Goal: Communication & Community: Participate in discussion

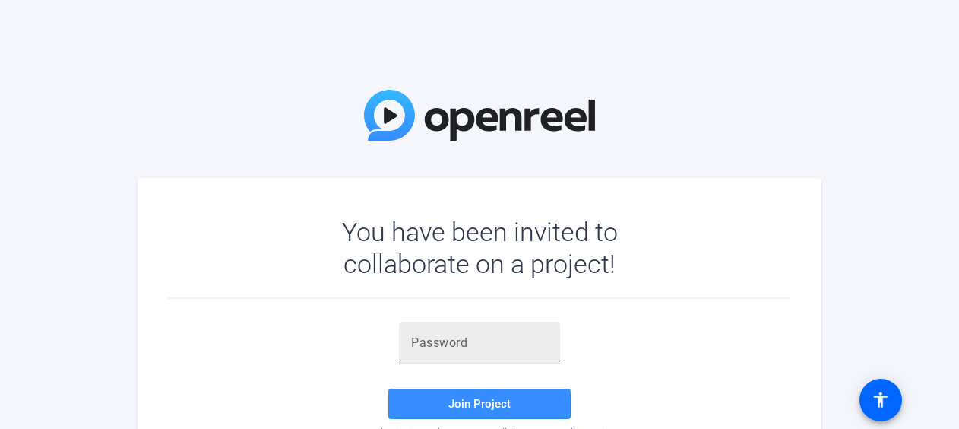
click at [456, 332] on div at bounding box center [479, 343] width 137 height 43
paste input "TZyFVL"
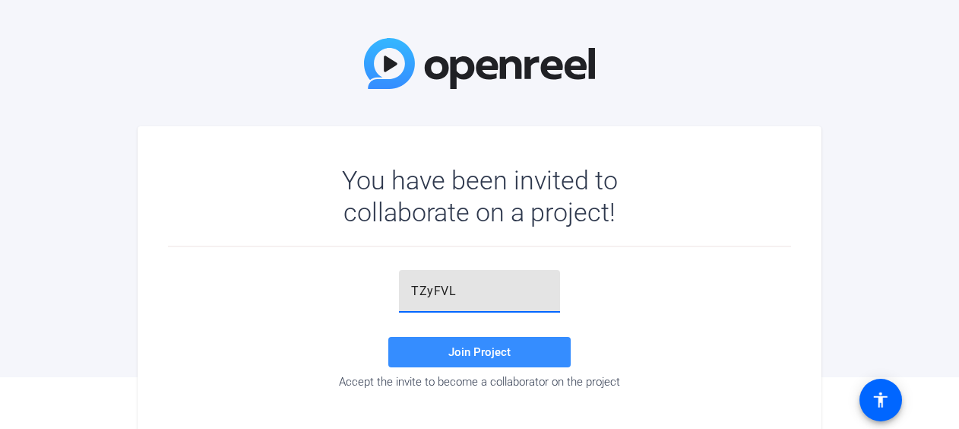
scroll to position [75, 0]
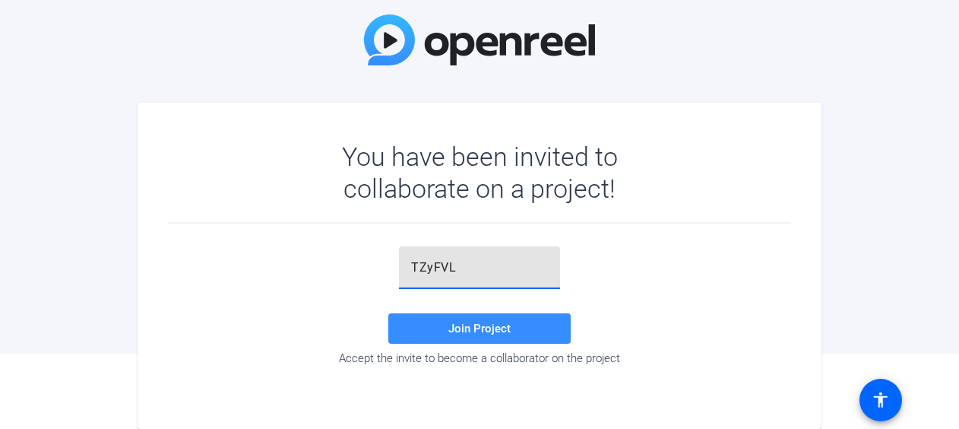
type input "TZyFVL"
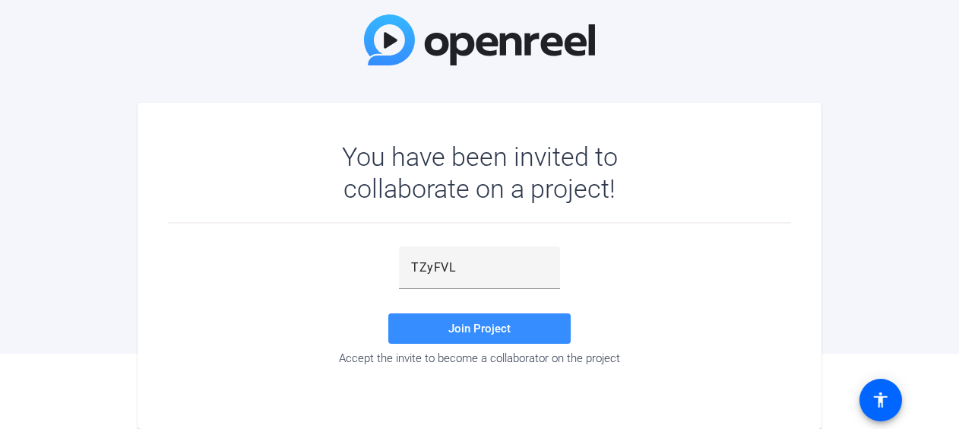
click at [363, 401] on mat-card "You have been invited to collaborate on a project! TZyFVL Join Project Accept t…" at bounding box center [480, 266] width 684 height 326
click at [862, 214] on div "You have been invited to collaborate on a project! TZyFVL Join Project Accept t…" at bounding box center [479, 139] width 959 height 429
click at [484, 322] on span "Join Project" at bounding box center [479, 329] width 62 height 14
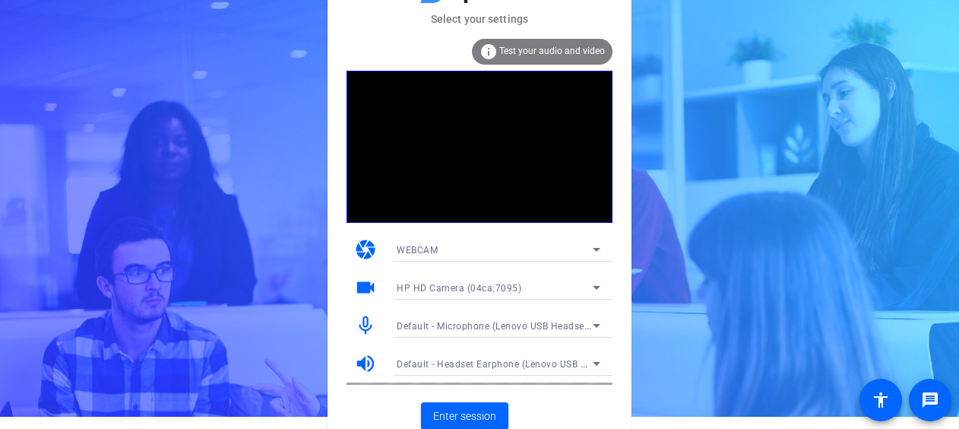
scroll to position [19, 0]
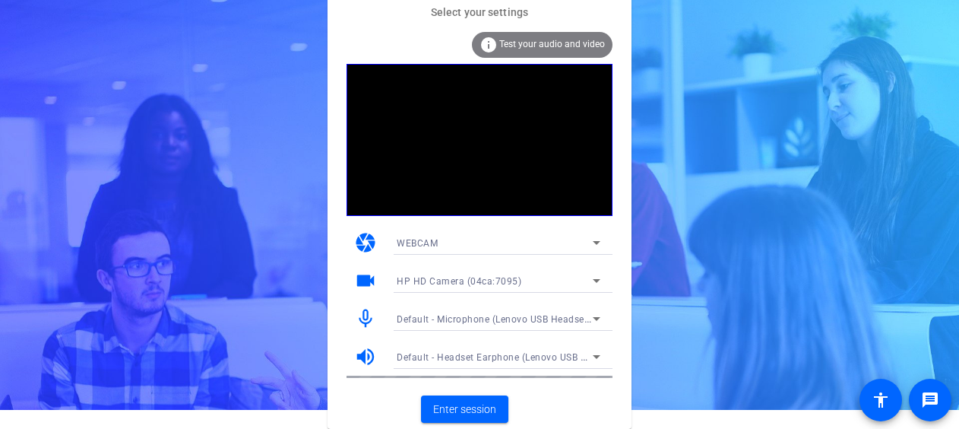
click at [525, 46] on span "Test your audio and video" at bounding box center [552, 44] width 106 height 11
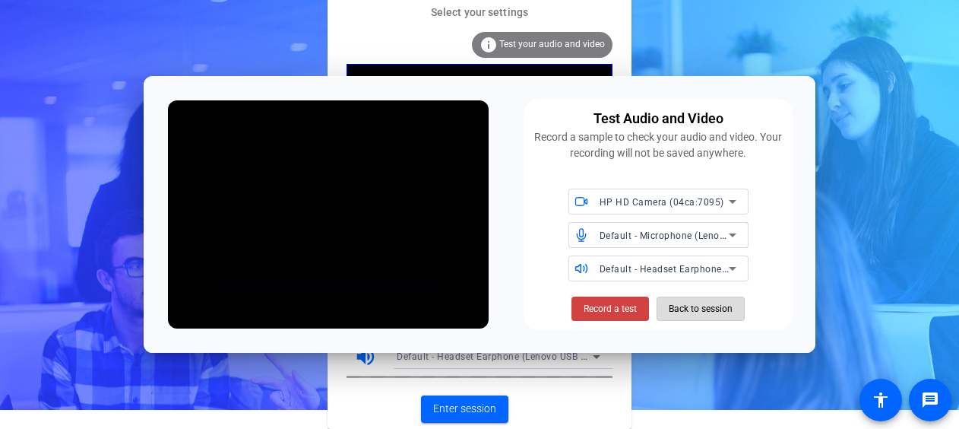
click at [670, 307] on span "Back to session" at bounding box center [701, 308] width 64 height 29
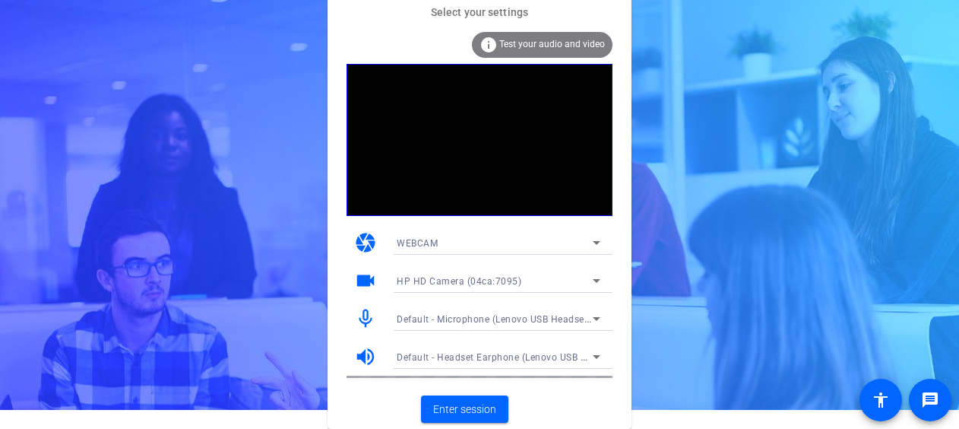
click at [578, 405] on mat-card-actions "Enter session" at bounding box center [480, 409] width 304 height 40
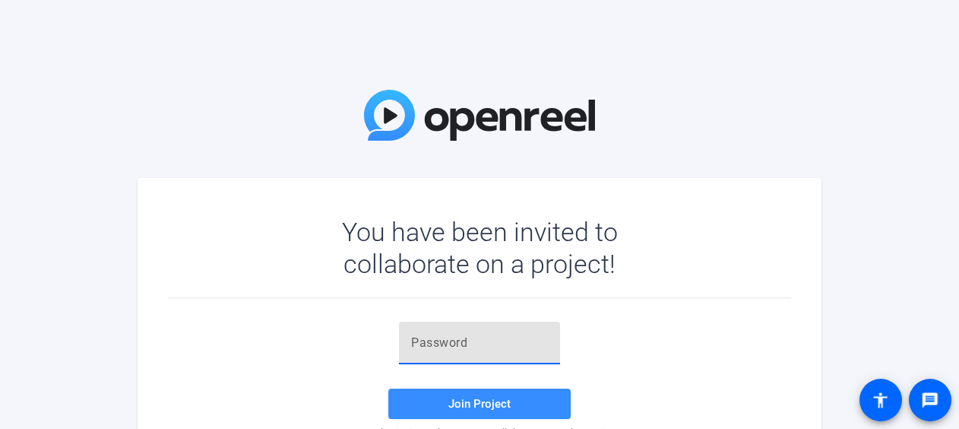
click at [474, 336] on input "text" at bounding box center [479, 343] width 137 height 18
paste input "TZyFVL"
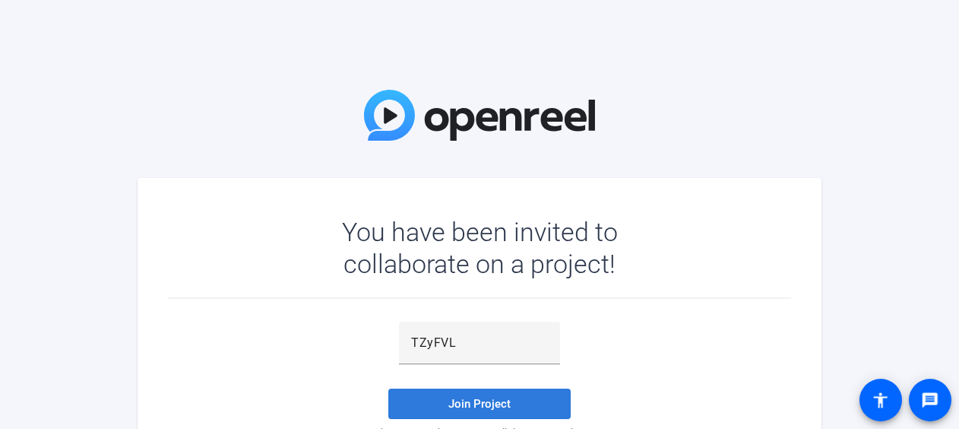
click at [512, 404] on span at bounding box center [479, 403] width 182 height 36
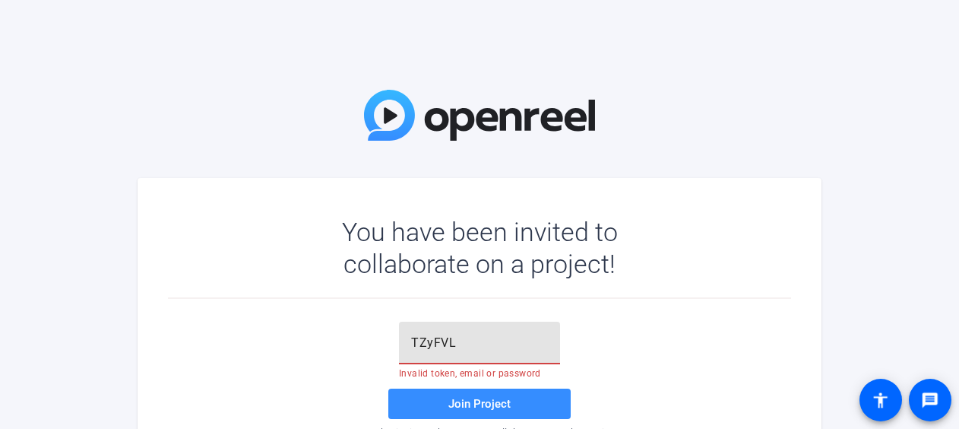
click at [477, 339] on input "TZyFVL" at bounding box center [479, 343] width 137 height 18
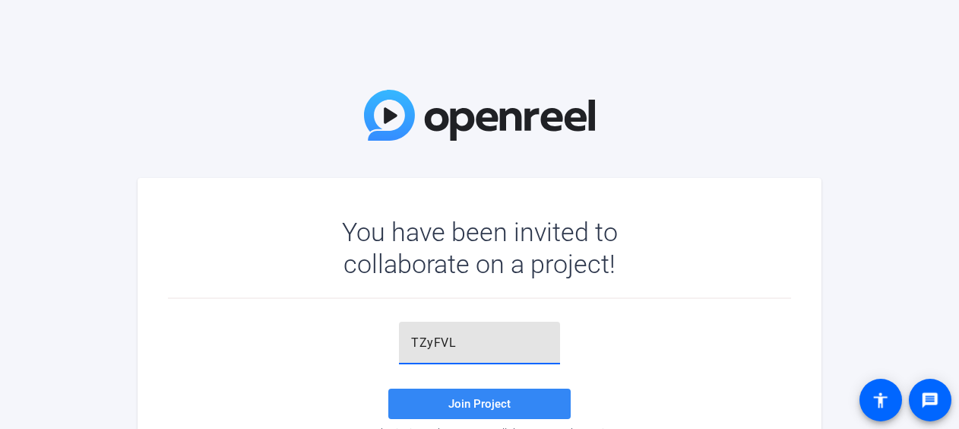
type input "TZyFVL"
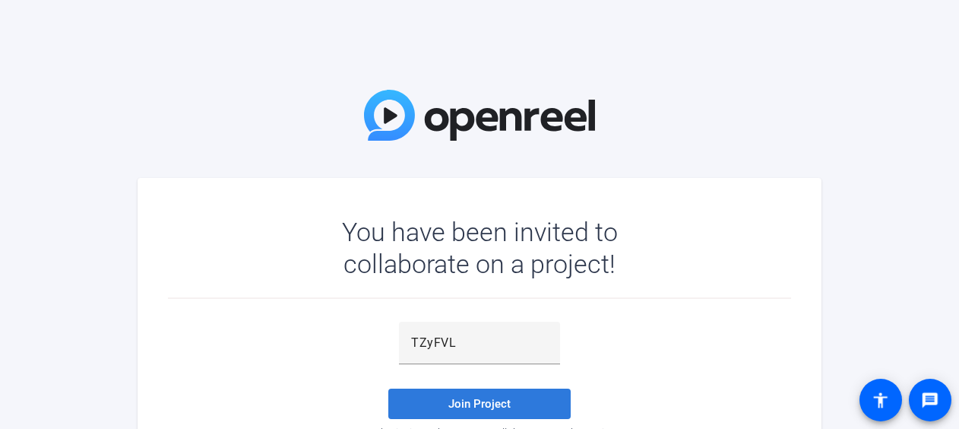
click at [469, 399] on span "Join Project" at bounding box center [479, 404] width 62 height 14
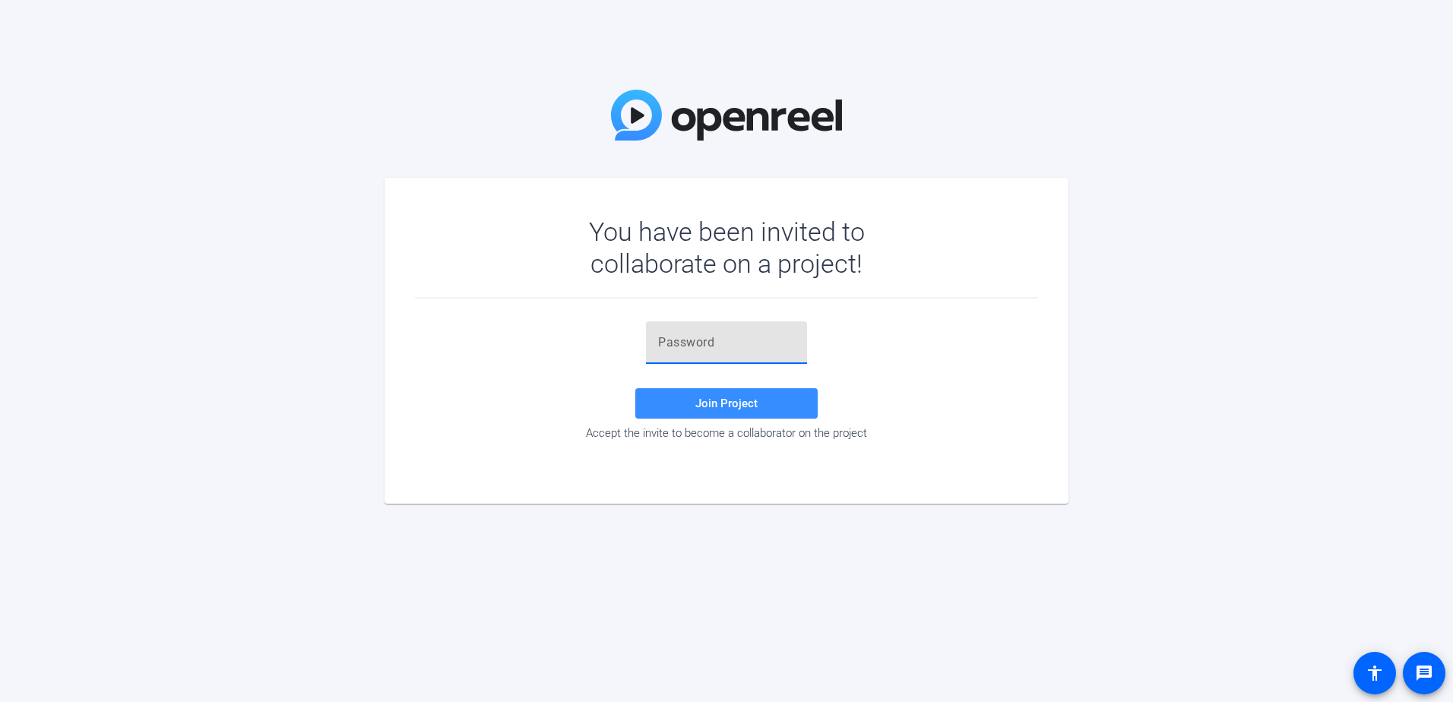
click at [665, 347] on input "text" at bounding box center [726, 343] width 137 height 18
paste input "TZyFVL"
type input "TZyFVL"
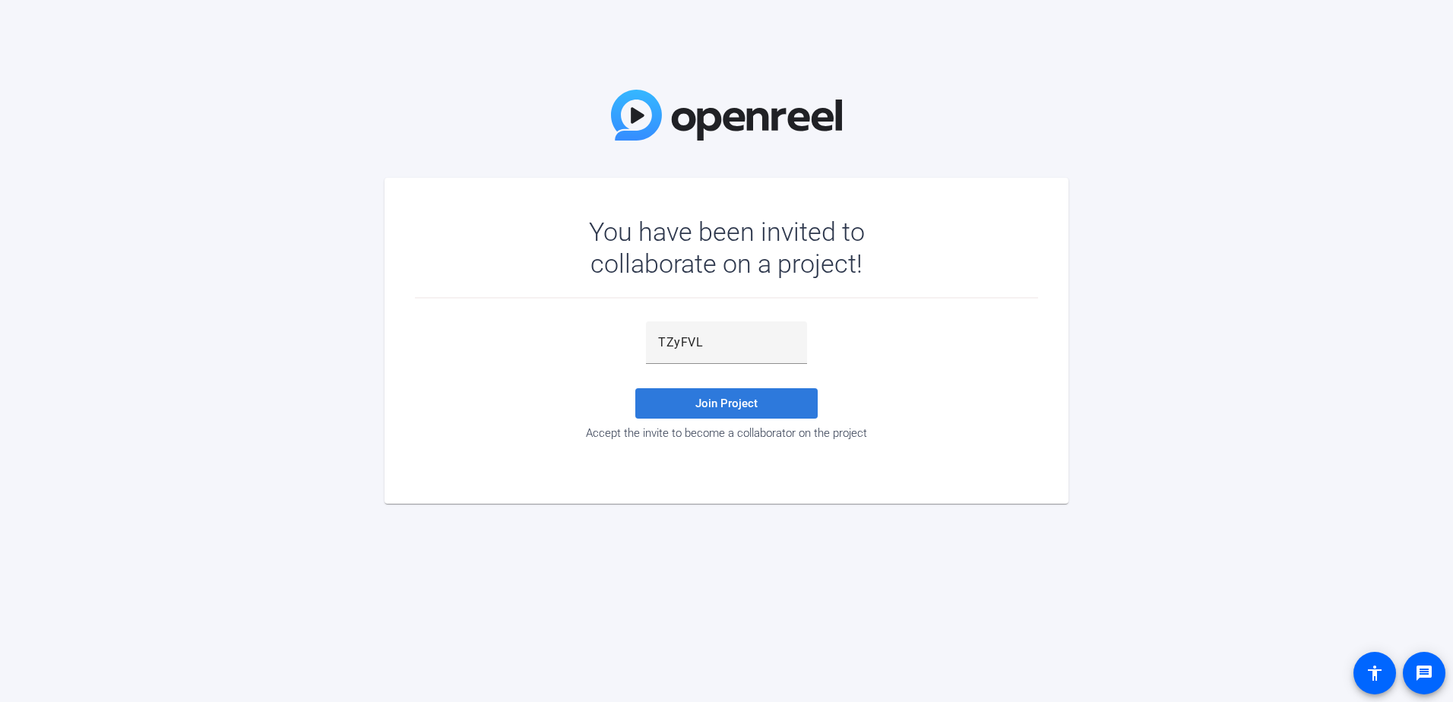
click at [698, 412] on span at bounding box center [726, 403] width 182 height 36
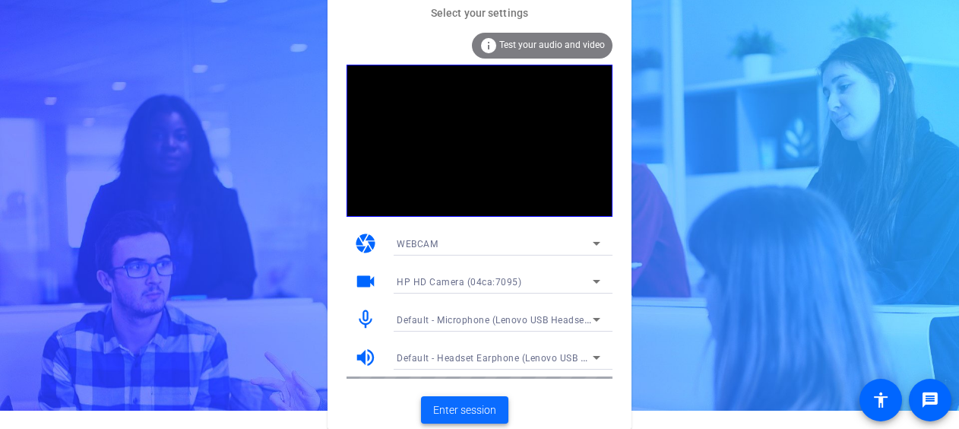
scroll to position [19, 0]
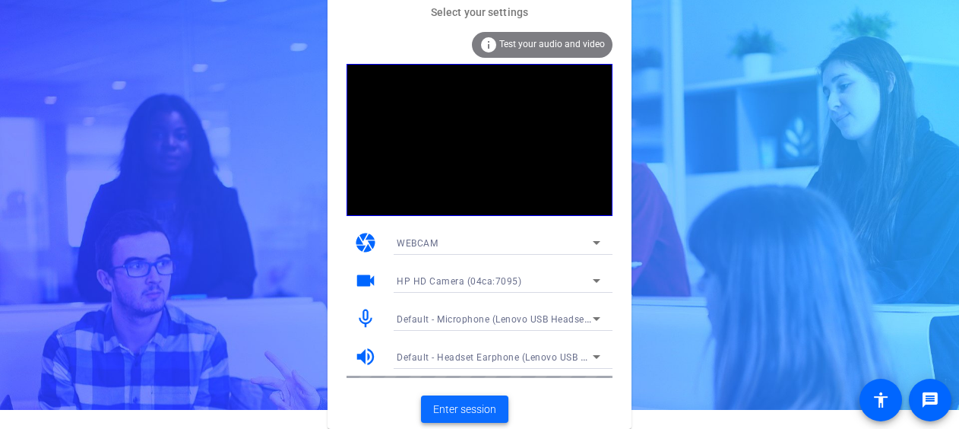
click at [476, 407] on span "Enter session" at bounding box center [464, 409] width 63 height 16
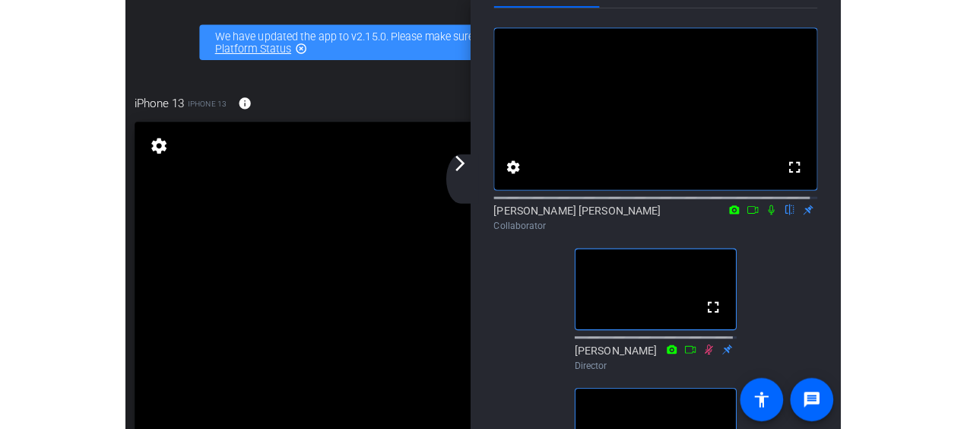
scroll to position [0, 0]
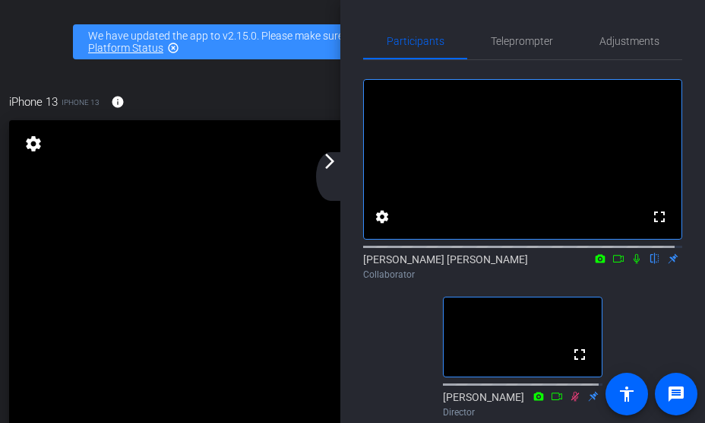
click at [398, 353] on div "fullscreen settings [PERSON_NAME] [PERSON_NAME] flip Collaborator fullscreen [P…" at bounding box center [522, 379] width 319 height 638
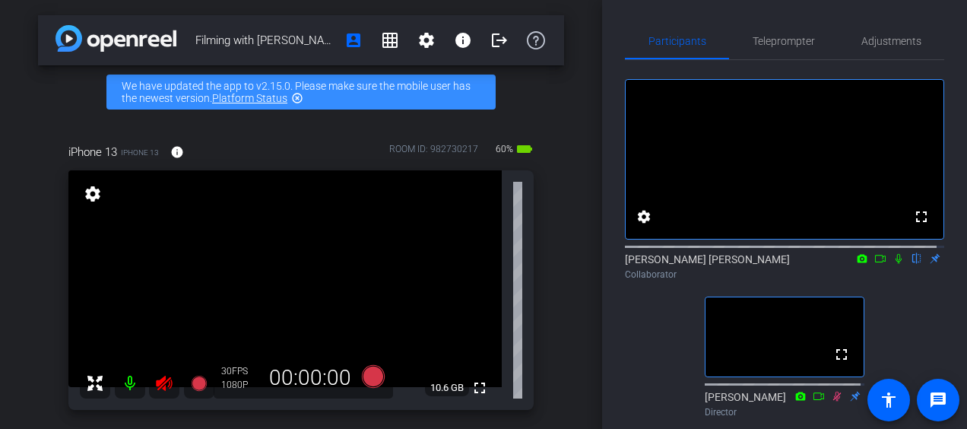
click at [503, 266] on div "fullscreen settings 10.6 GB" at bounding box center [300, 289] width 465 height 239
click at [505, 122] on div "iPhone 13 iPhone 13 info ROOM ID: 982730217 60% battery_std fullscreen settings…" at bounding box center [301, 428] width 526 height 618
click at [894, 264] on icon at bounding box center [898, 258] width 12 height 11
click at [428, 41] on span at bounding box center [426, 40] width 36 height 36
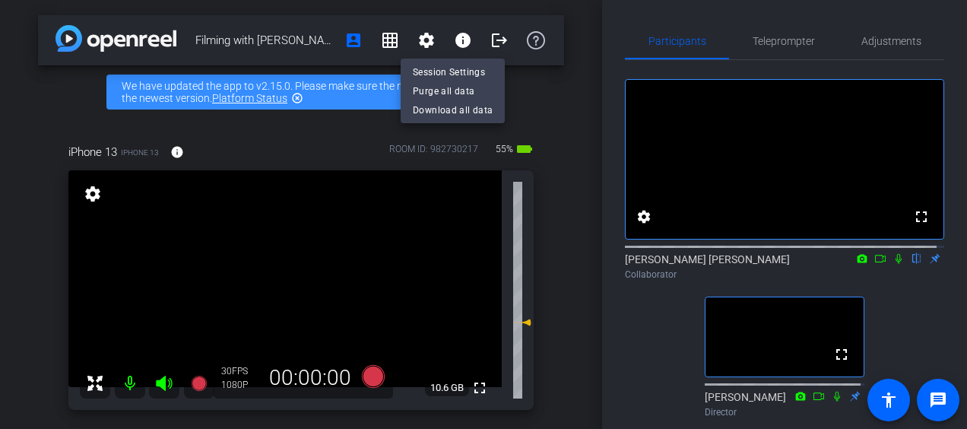
click at [416, 40] on div at bounding box center [483, 214] width 967 height 429
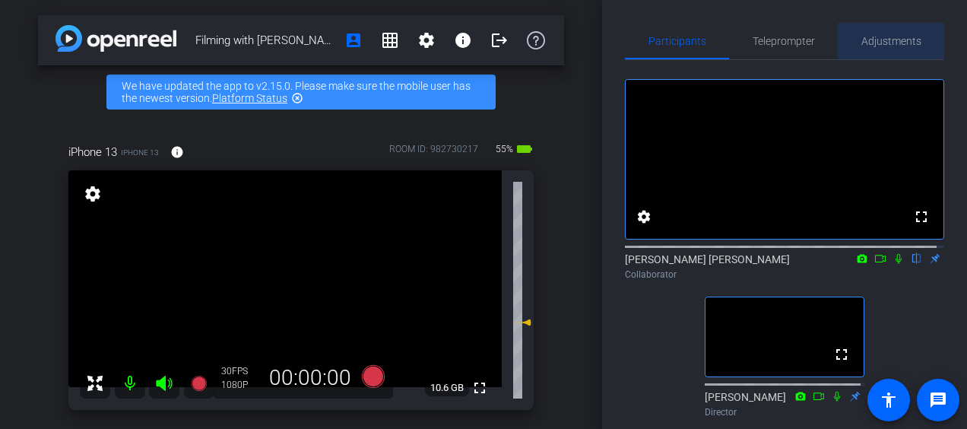
click at [886, 36] on span "Adjustments" at bounding box center [891, 41] width 60 height 11
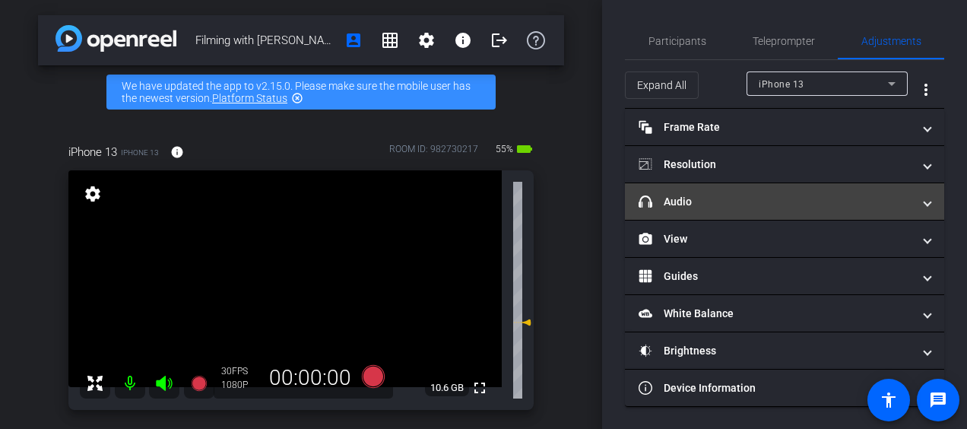
click at [930, 189] on mat-expansion-panel-header "headphone icon Audio" at bounding box center [784, 201] width 319 height 36
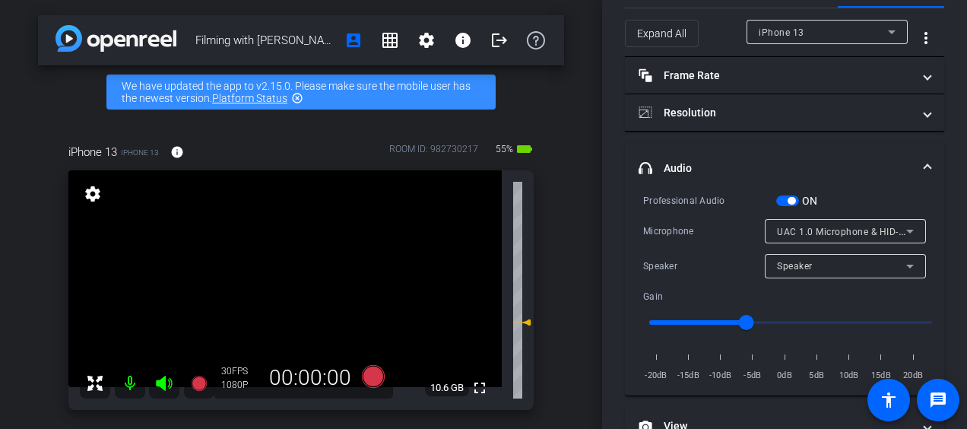
scroll to position [76, 0]
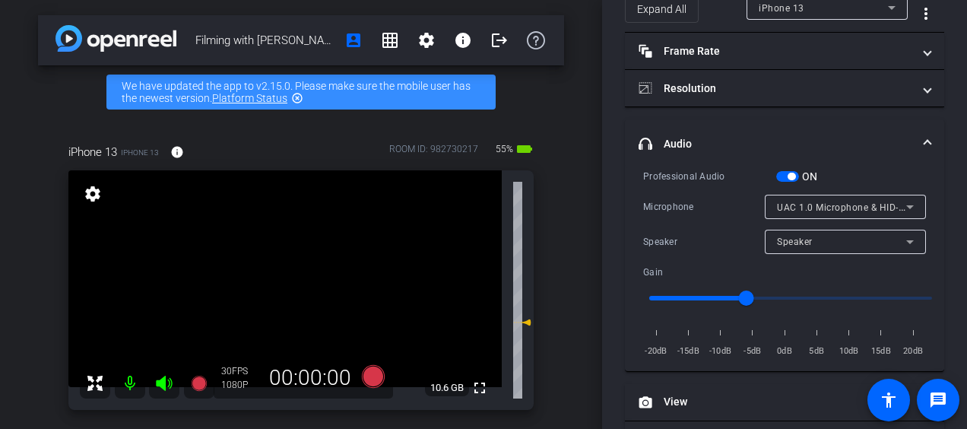
click at [924, 140] on span at bounding box center [927, 144] width 6 height 16
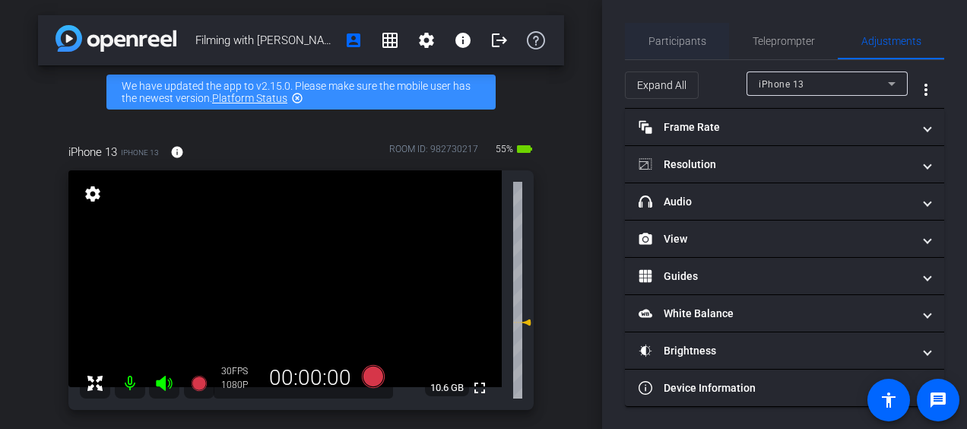
click at [667, 46] on span "Participants" at bounding box center [677, 41] width 58 height 11
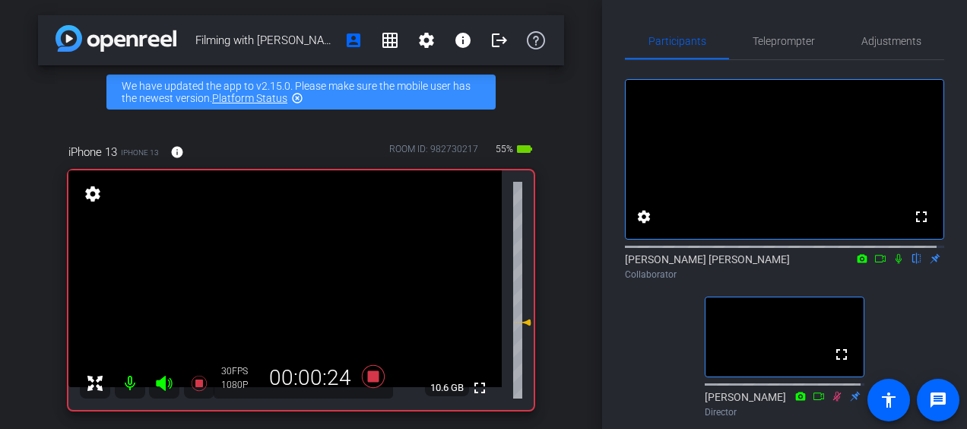
click at [895, 265] on mat-icon at bounding box center [898, 259] width 18 height 14
click at [895, 264] on icon at bounding box center [898, 258] width 12 height 11
click at [892, 264] on icon at bounding box center [898, 258] width 12 height 11
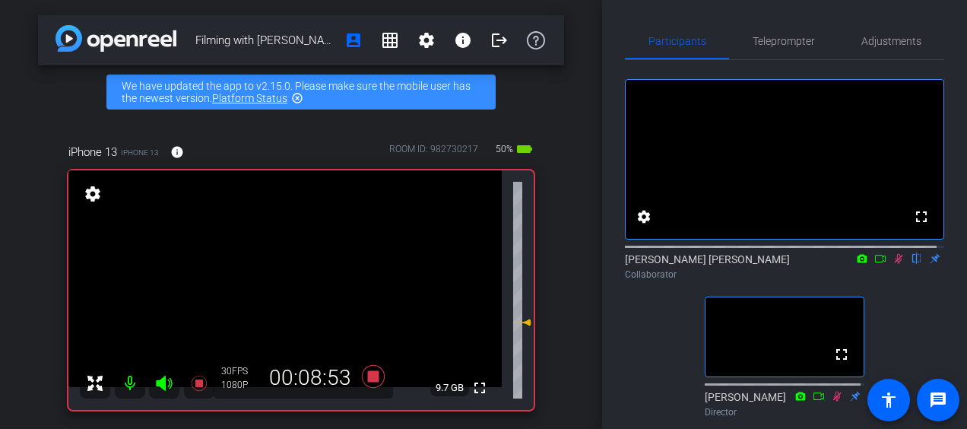
click at [895, 264] on icon at bounding box center [899, 259] width 8 height 10
click at [895, 264] on icon at bounding box center [898, 259] width 6 height 10
click at [892, 264] on icon at bounding box center [898, 258] width 12 height 11
click at [895, 264] on icon at bounding box center [898, 259] width 6 height 10
click at [892, 264] on icon at bounding box center [898, 258] width 12 height 11
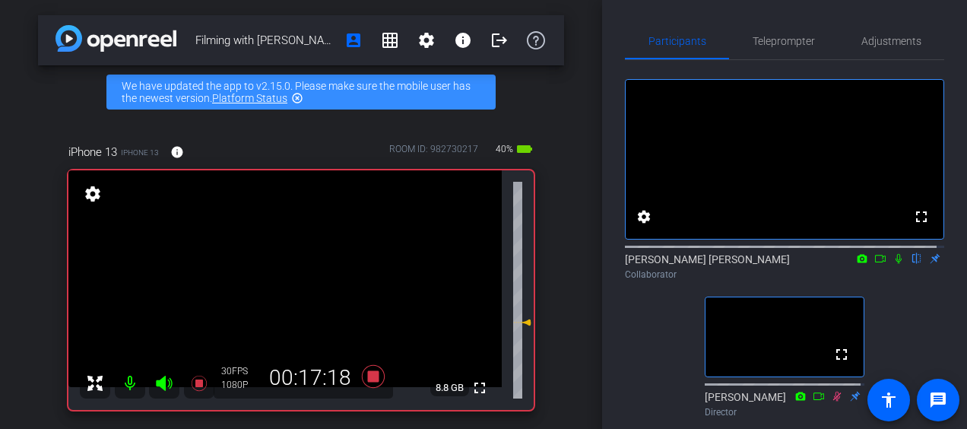
click at [892, 264] on icon at bounding box center [898, 258] width 12 height 11
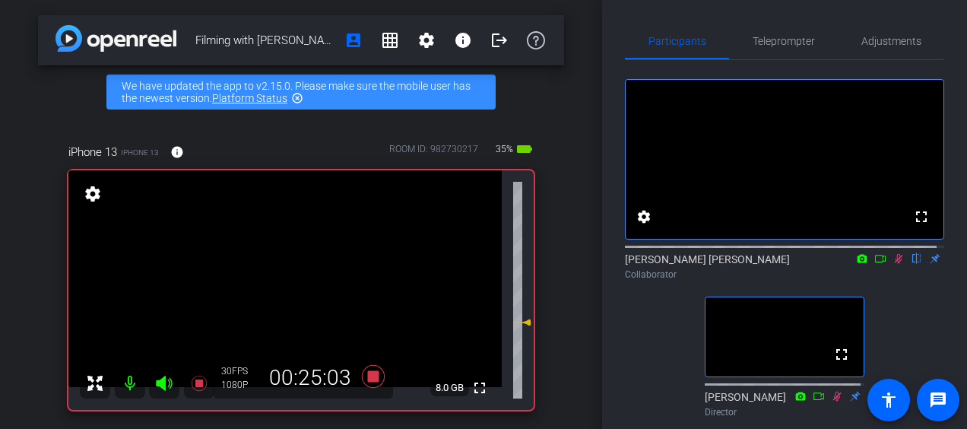
click at [895, 264] on icon at bounding box center [899, 259] width 8 height 10
click at [895, 264] on icon at bounding box center [898, 259] width 6 height 10
click at [892, 264] on icon at bounding box center [898, 258] width 12 height 11
click at [895, 264] on icon at bounding box center [898, 258] width 12 height 11
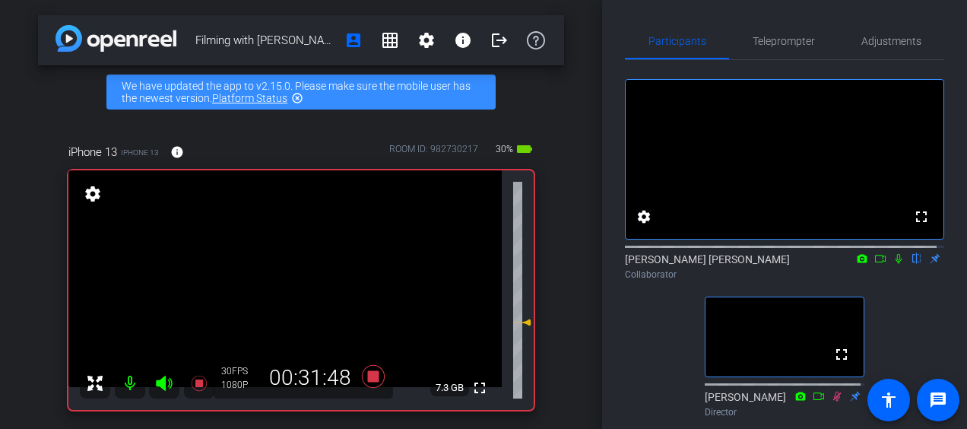
click at [895, 264] on icon at bounding box center [898, 259] width 6 height 10
click at [895, 264] on icon at bounding box center [899, 259] width 8 height 10
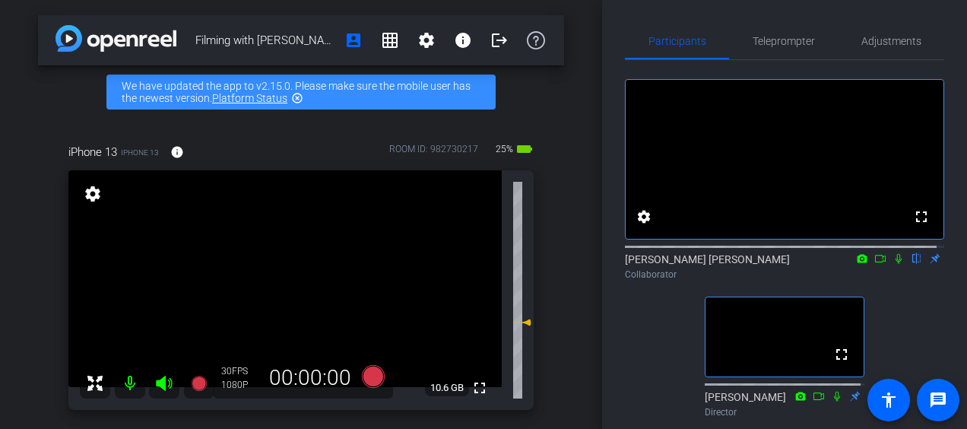
click at [894, 264] on icon at bounding box center [898, 258] width 12 height 11
